Goal: Navigation & Orientation: Understand site structure

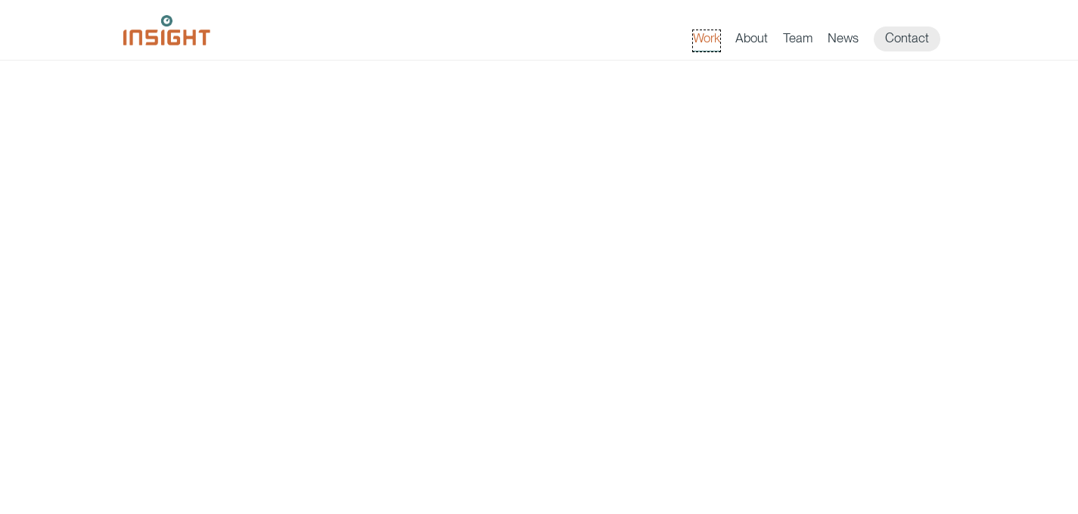
click at [713, 42] on link "Work" at bounding box center [706, 40] width 27 height 21
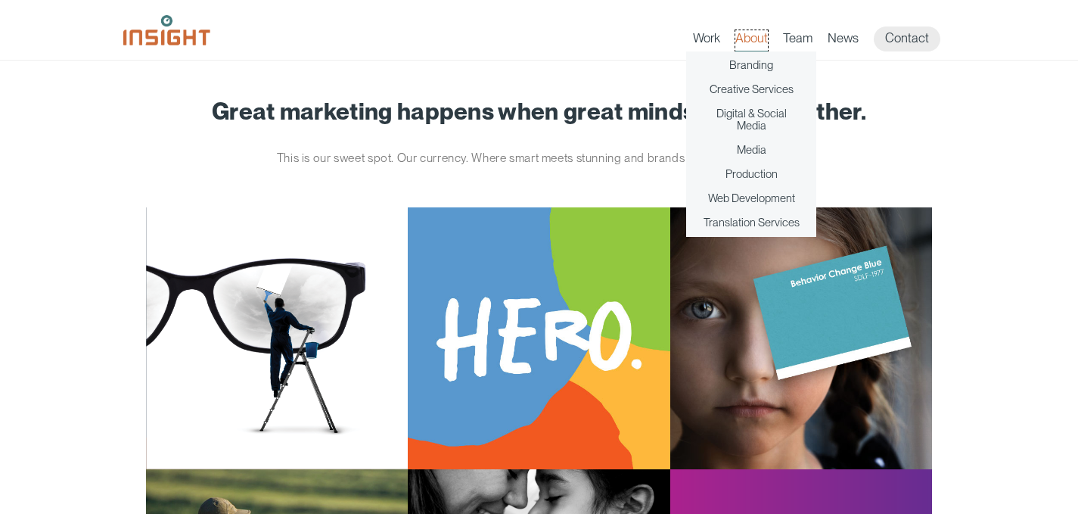
click at [743, 39] on link "About" at bounding box center [751, 40] width 33 height 21
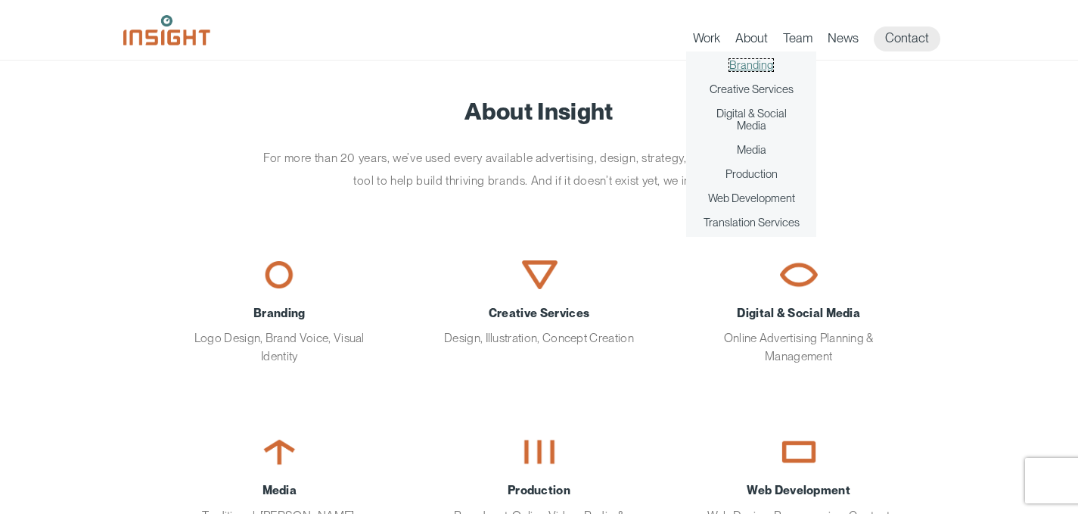
click at [756, 67] on link "Branding" at bounding box center [751, 65] width 44 height 12
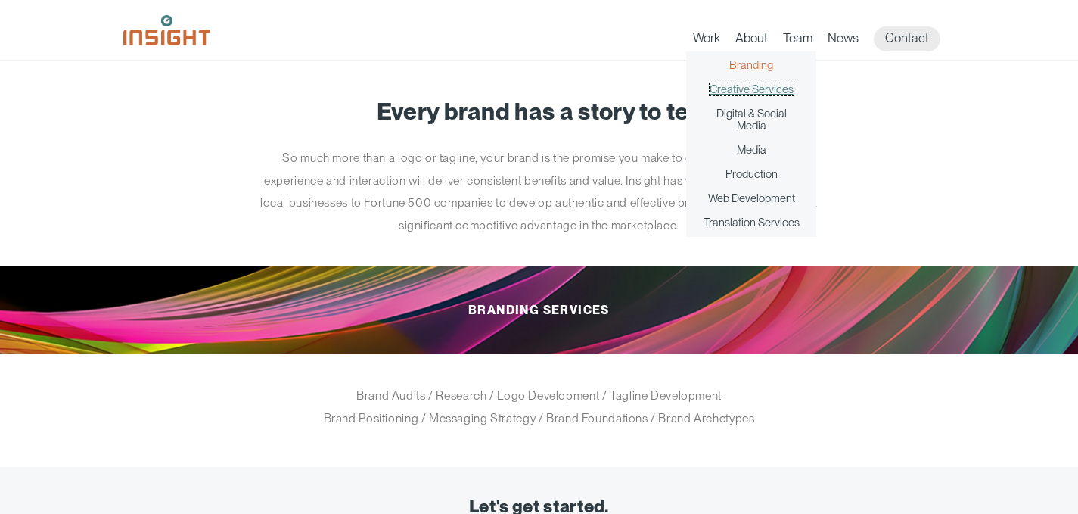
click at [761, 89] on link "Creative Services" at bounding box center [751, 89] width 84 height 12
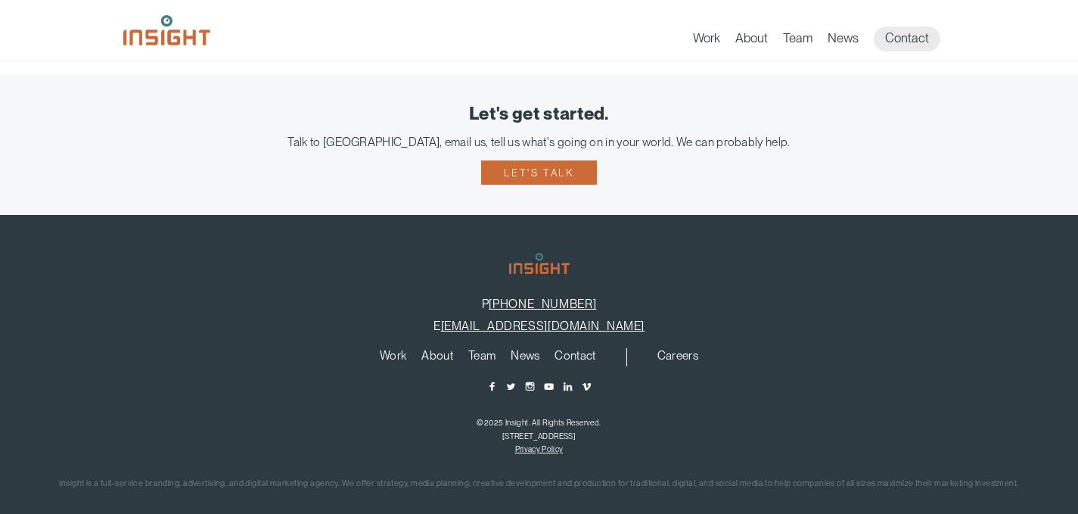
scroll to position [274, 0]
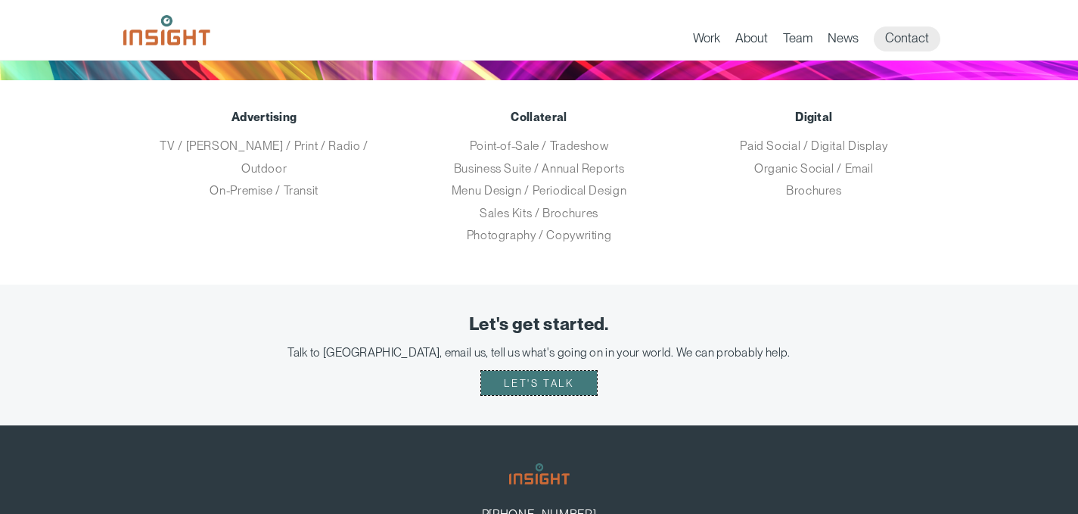
click at [543, 385] on link "Let's talk" at bounding box center [538, 383] width 115 height 24
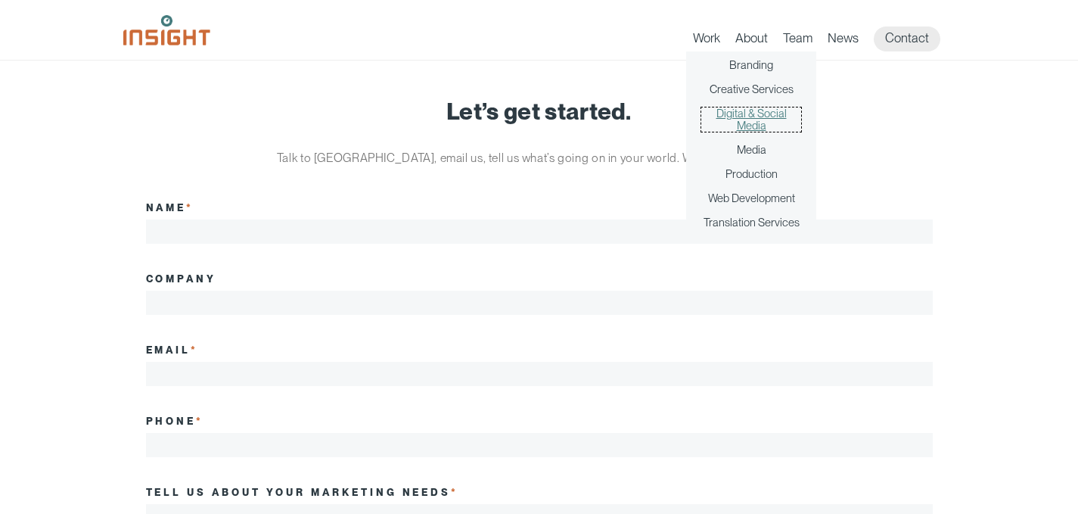
click at [754, 125] on link "Digital & Social Media" at bounding box center [751, 119] width 100 height 24
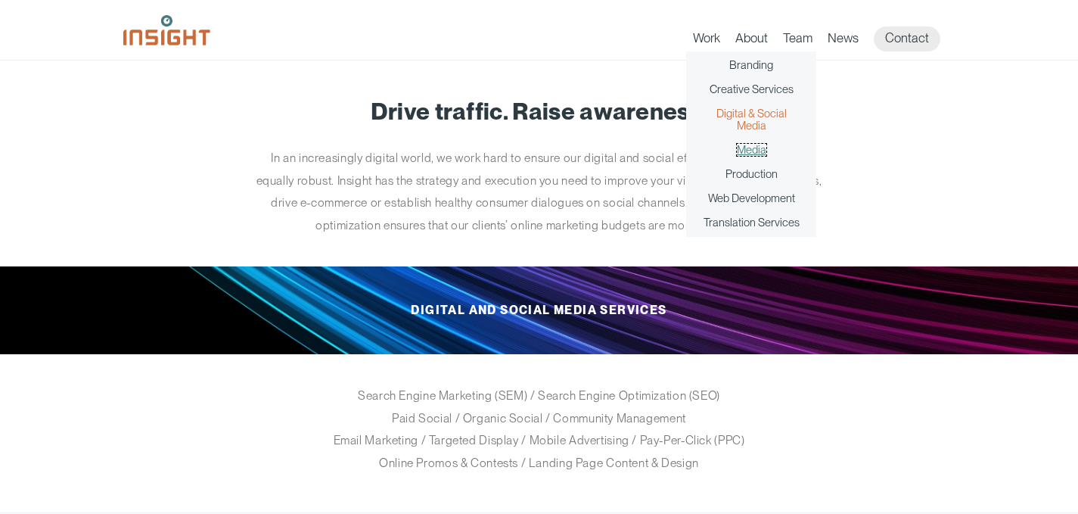
click at [745, 149] on link "Media" at bounding box center [751, 150] width 29 height 12
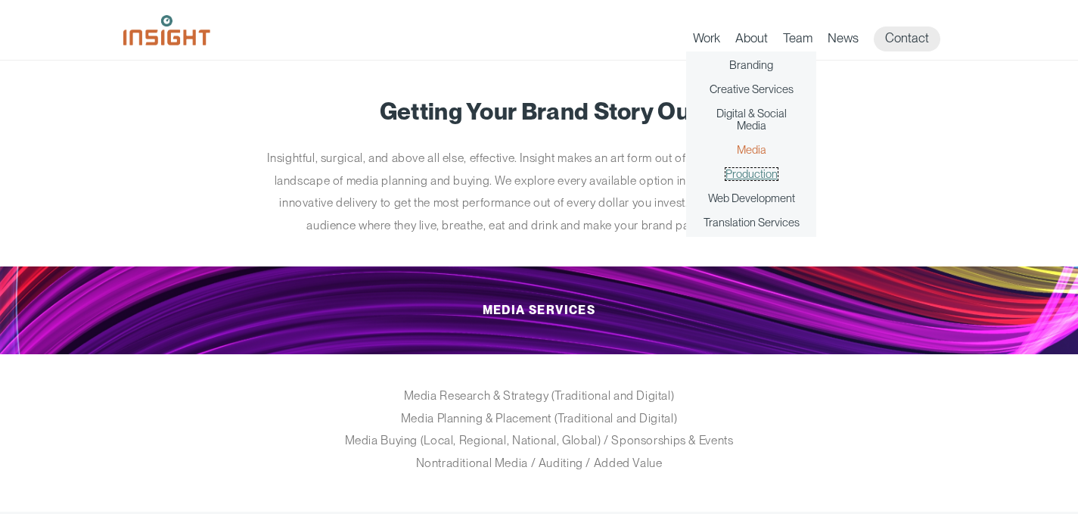
click at [766, 173] on link "Production" at bounding box center [751, 174] width 52 height 12
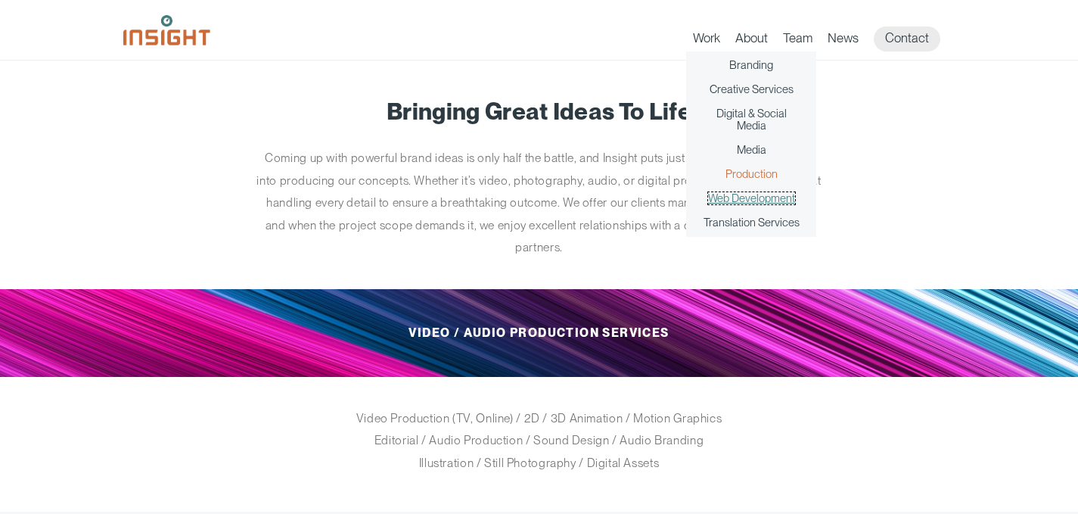
click at [769, 194] on link "Web Development" at bounding box center [751, 198] width 87 height 12
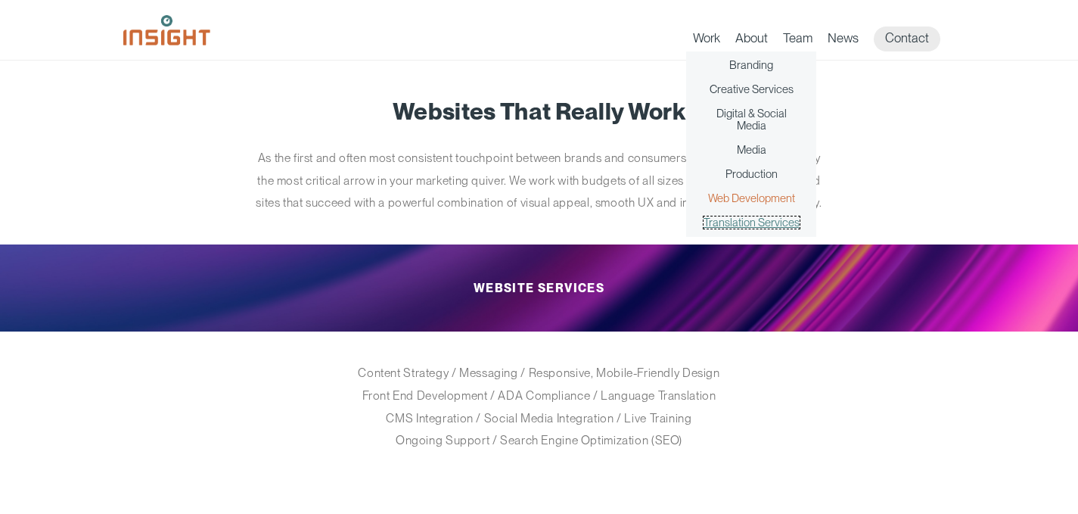
click at [768, 218] on link "Translation Services" at bounding box center [751, 222] width 96 height 12
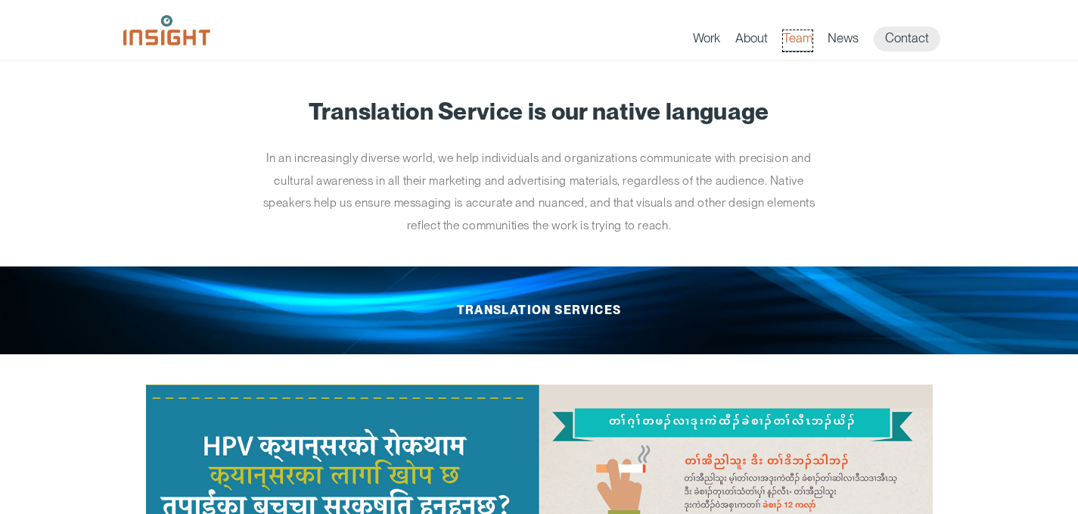
click at [794, 42] on link "Team" at bounding box center [797, 40] width 29 height 21
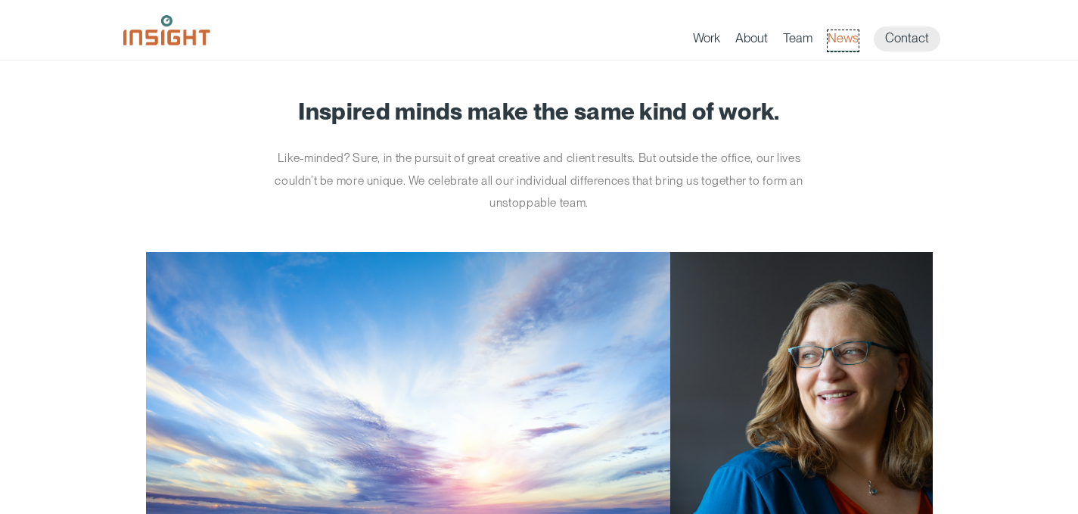
click at [836, 42] on link "News" at bounding box center [842, 40] width 31 height 21
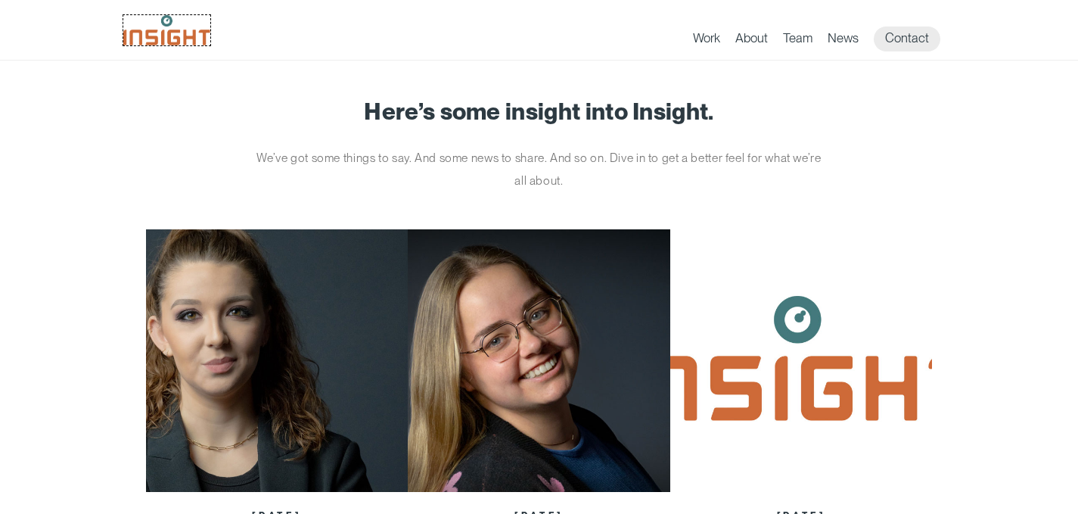
click at [182, 38] on img at bounding box center [166, 30] width 87 height 30
